Goal: Task Accomplishment & Management: Manage account settings

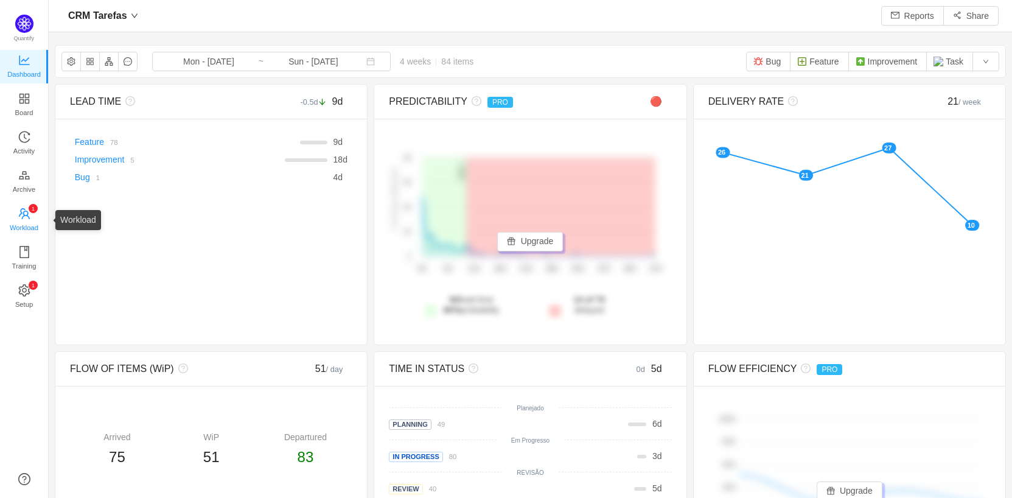
click at [29, 219] on span "Workload" at bounding box center [24, 227] width 29 height 24
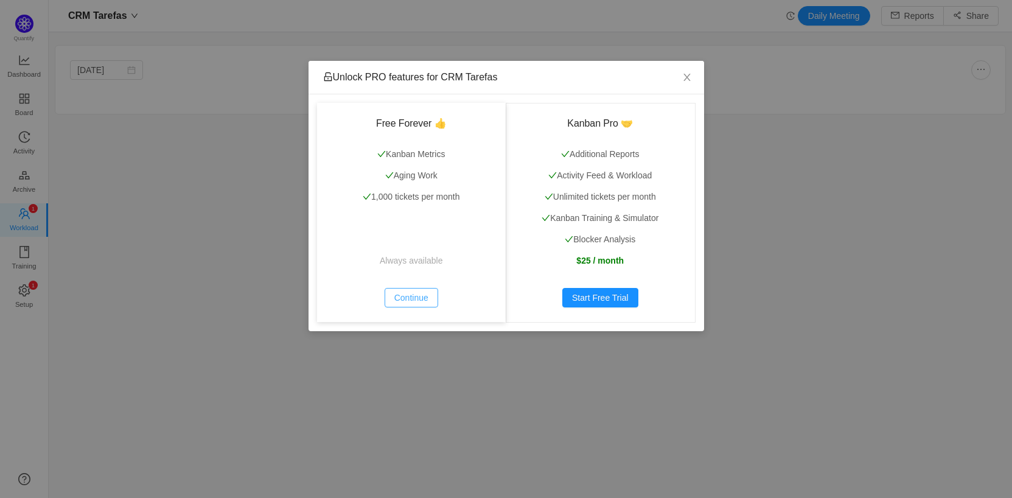
click at [419, 299] on button "Continue" at bounding box center [412, 297] width 54 height 19
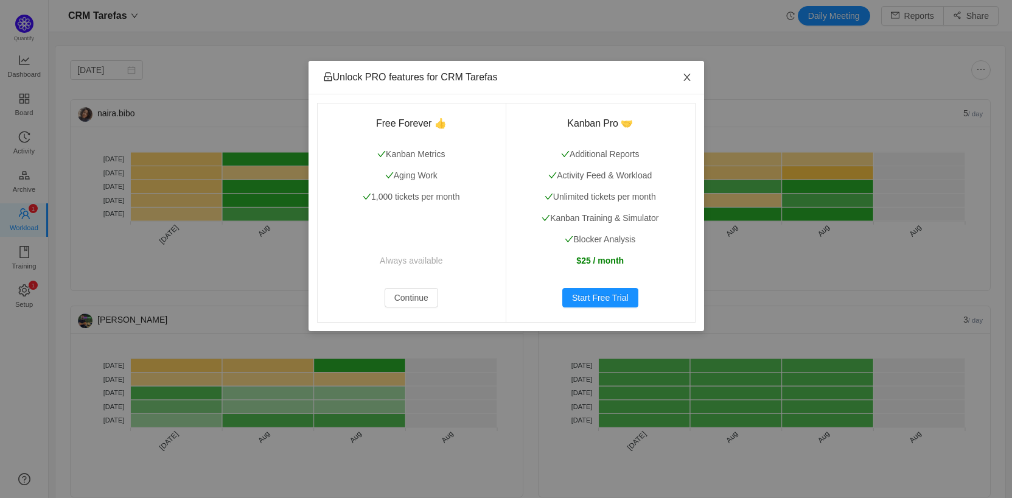
click at [685, 80] on icon "icon: close" at bounding box center [687, 77] width 7 height 7
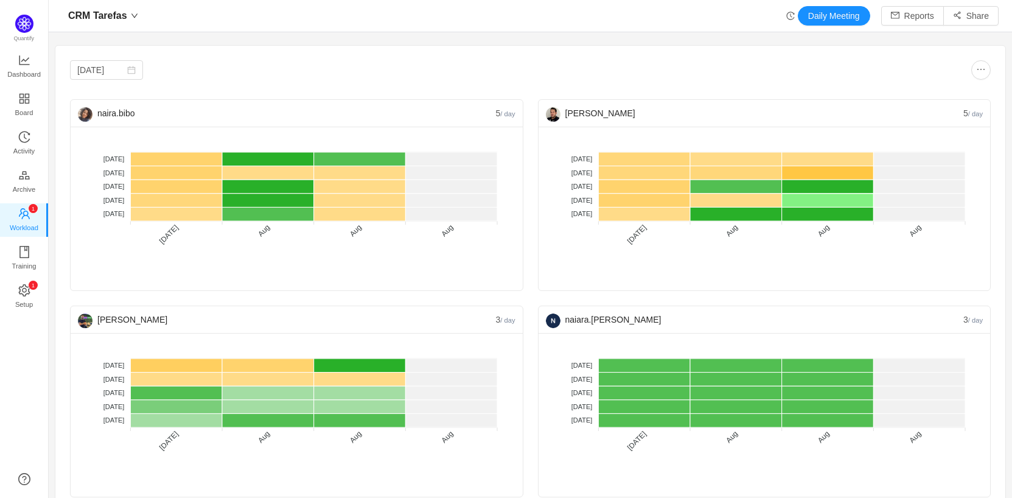
scroll to position [21, 0]
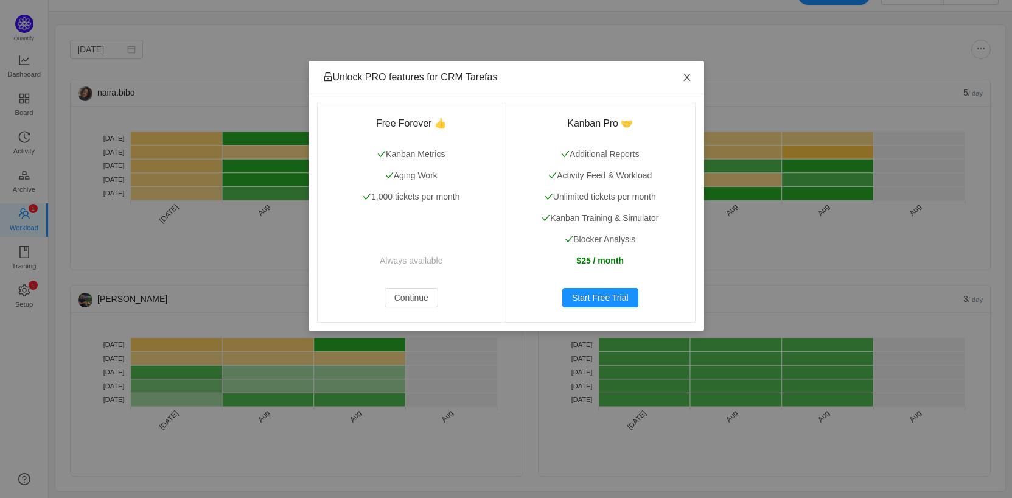
click at [684, 73] on icon "icon: close" at bounding box center [687, 77] width 10 height 10
click at [685, 76] on icon "icon: close" at bounding box center [687, 77] width 7 height 7
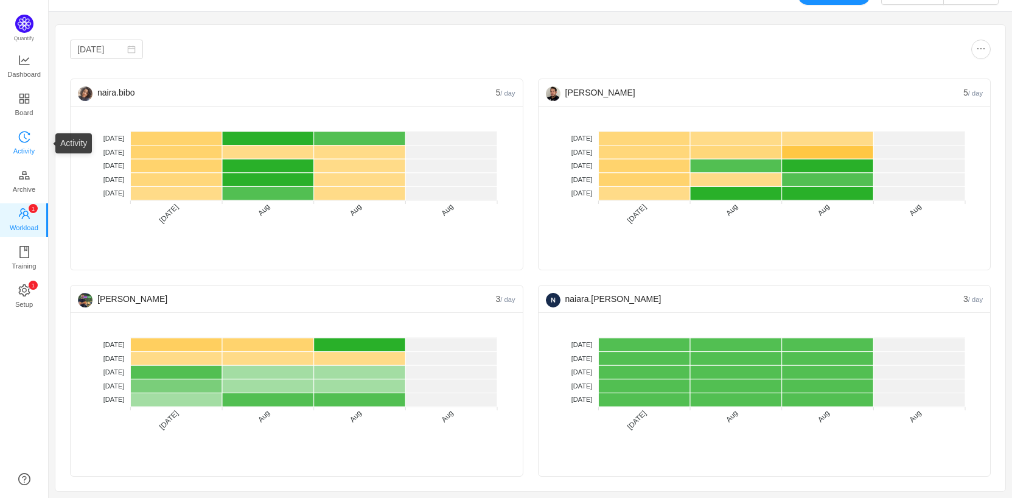
click at [16, 149] on span "Activity" at bounding box center [23, 151] width 21 height 24
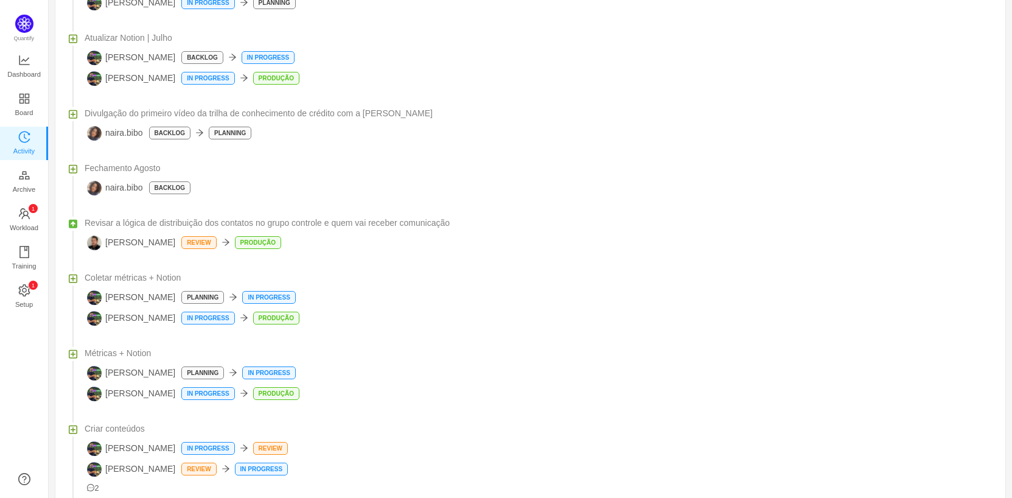
scroll to position [811, 0]
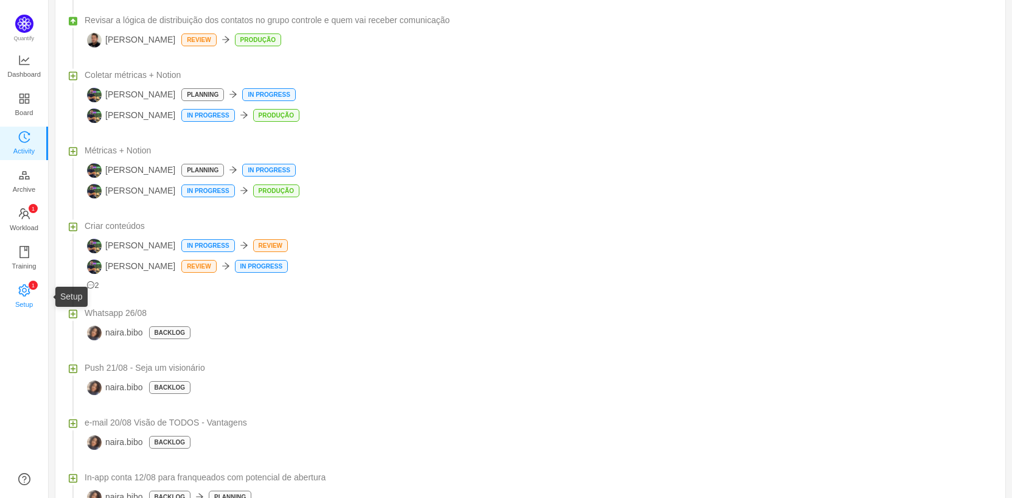
click at [24, 306] on span "Setup" at bounding box center [24, 304] width 18 height 24
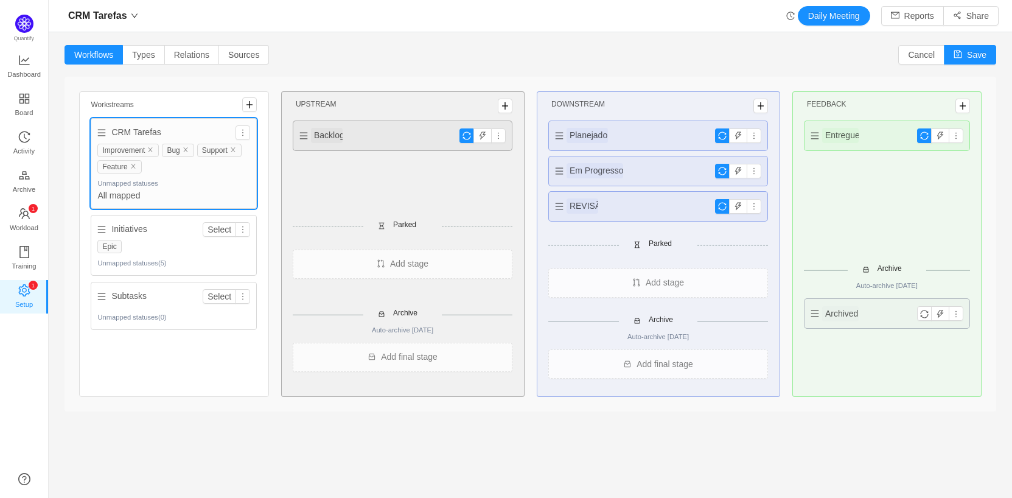
drag, startPoint x: 642, startPoint y: 136, endPoint x: 511, endPoint y: 149, distance: 132.1
click at [511, 149] on div "Workstreams CRM Tarefas Improvement Bug Support Feature Unmapped statuses All m…" at bounding box center [531, 244] width 932 height 335
drag, startPoint x: 716, startPoint y: 136, endPoint x: 690, endPoint y: 141, distance: 26.0
click at [663, 141] on div "Planejado" at bounding box center [658, 135] width 219 height 29
click at [753, 138] on button "button" at bounding box center [754, 135] width 15 height 15
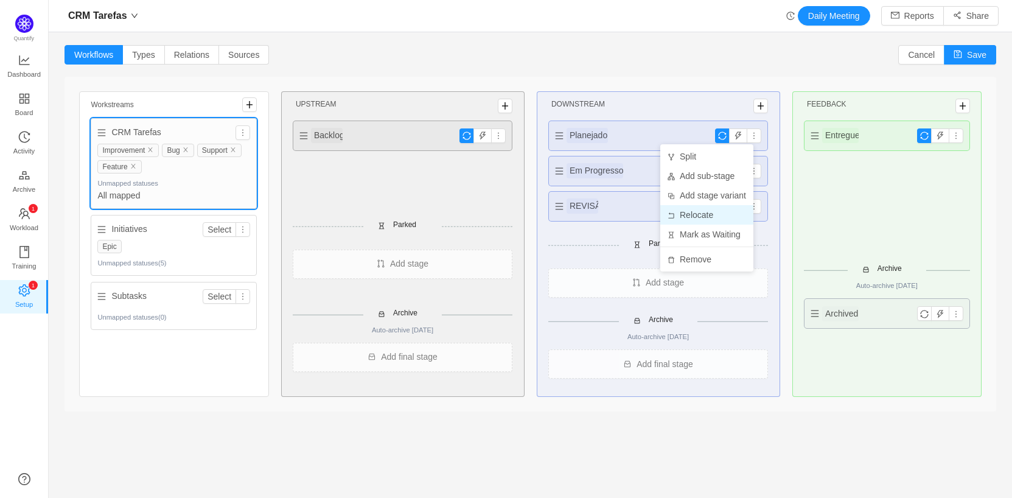
click at [713, 211] on li "Relocate" at bounding box center [706, 214] width 93 height 19
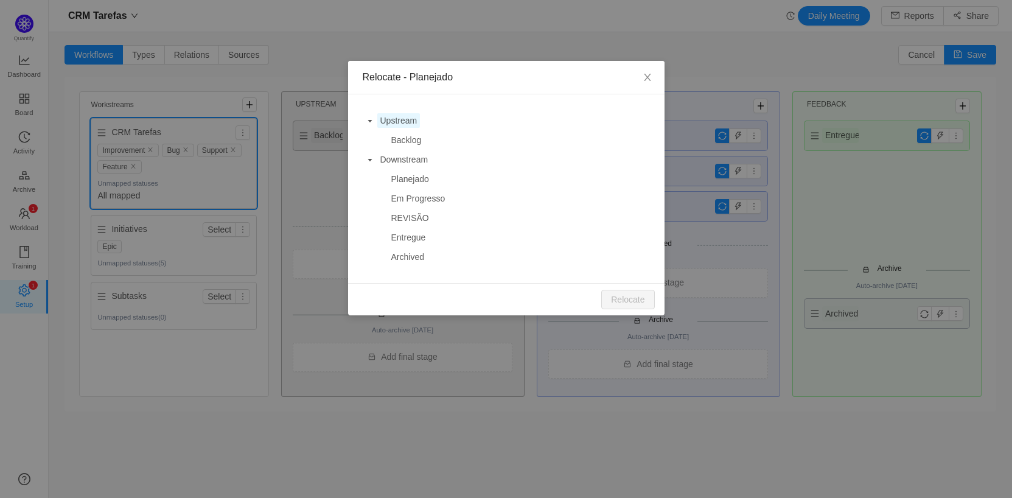
click at [404, 117] on span "Upstream" at bounding box center [398, 121] width 37 height 10
click at [638, 298] on button "Relocate" at bounding box center [627, 299] width 53 height 19
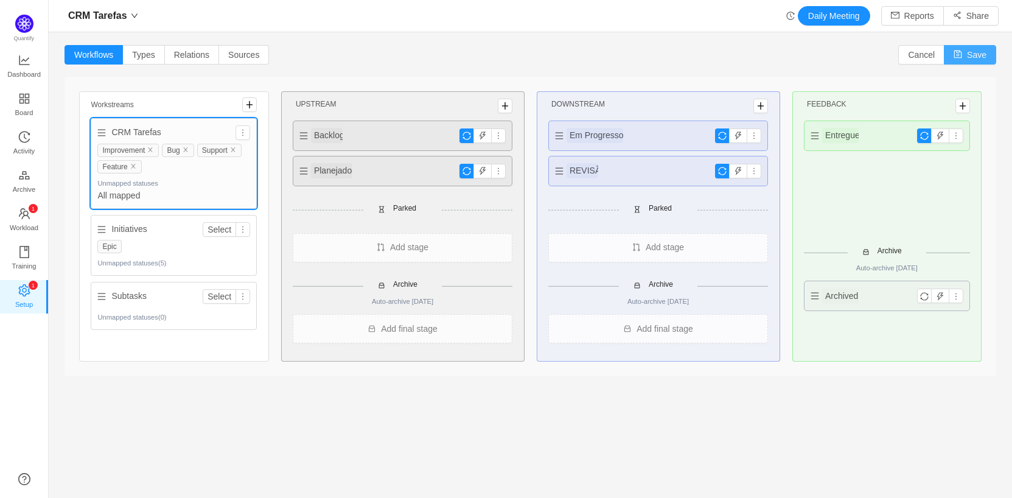
click at [964, 60] on button "Save" at bounding box center [970, 54] width 52 height 19
